Goal: Find specific page/section: Find specific page/section

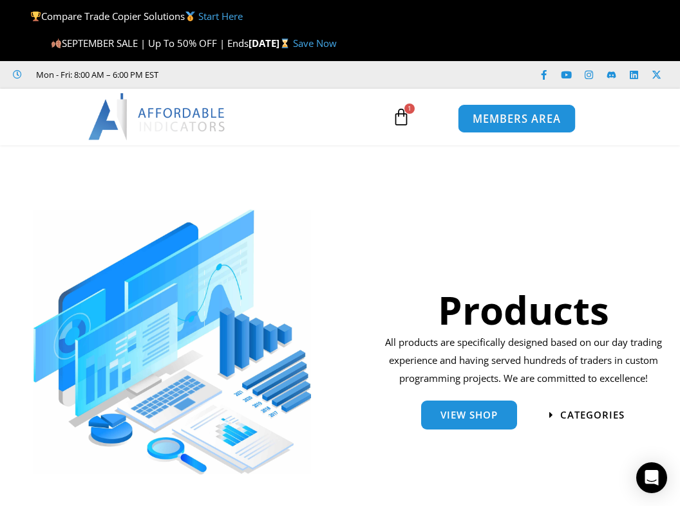
click at [486, 123] on span "MEMBERS AREA" at bounding box center [516, 118] width 88 height 11
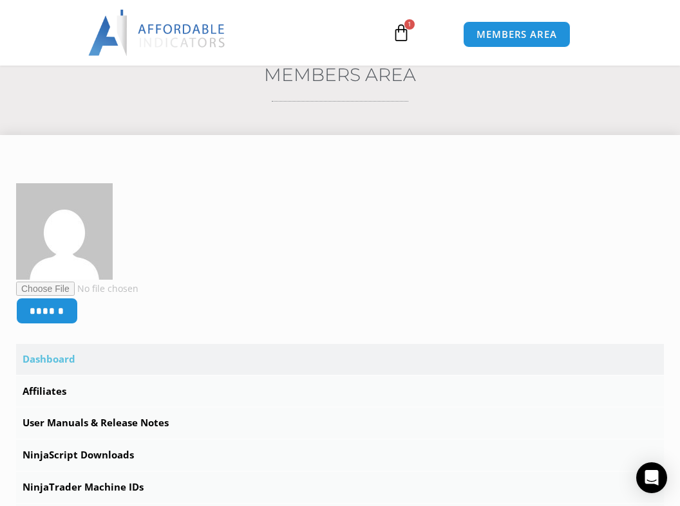
scroll to position [206, 0]
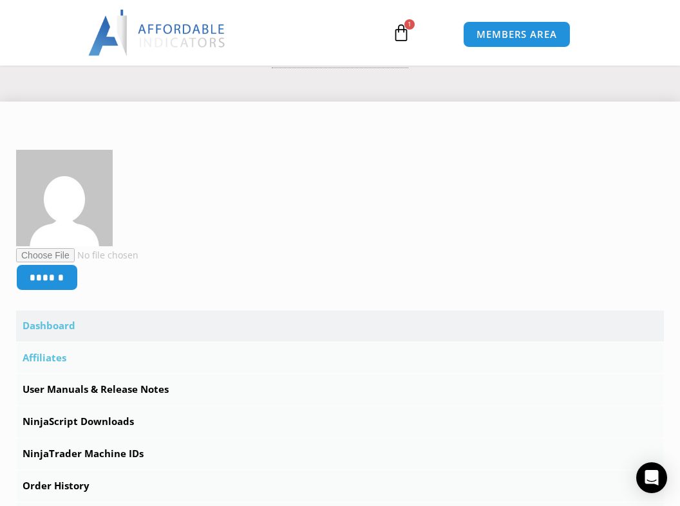
click at [37, 363] on link "Affiliates" at bounding box center [339, 358] width 647 height 31
